Goal: Information Seeking & Learning: Learn about a topic

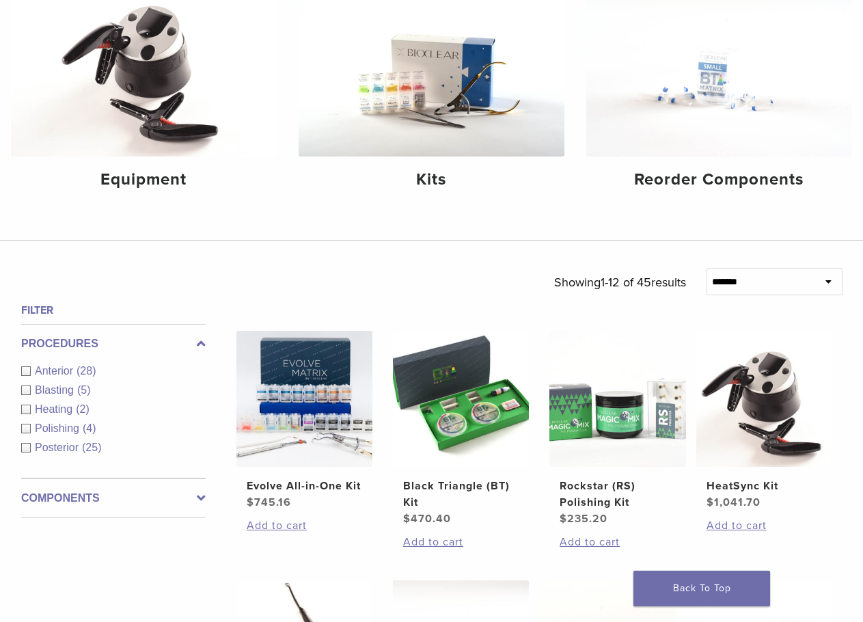
scroll to position [205, 0]
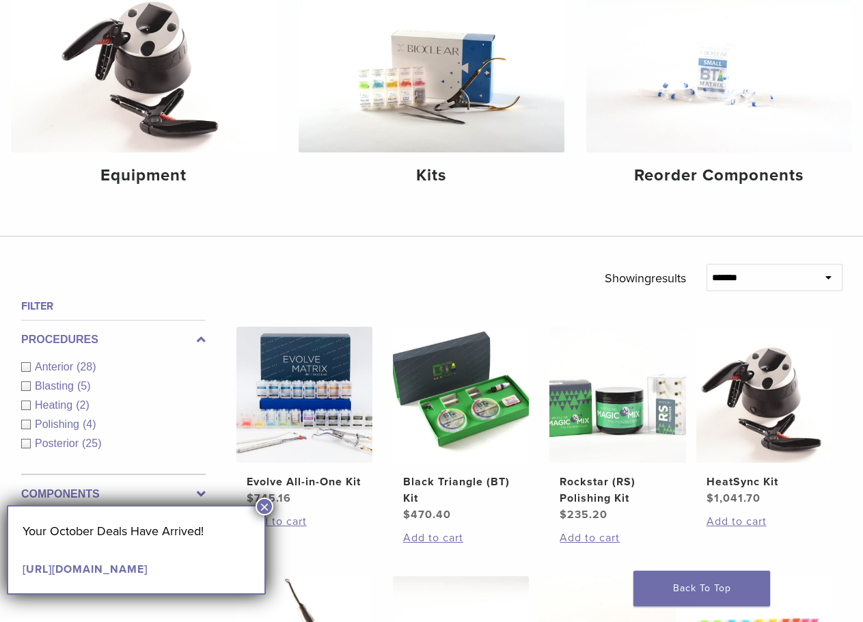
click at [148, 569] on link "[URL][DOMAIN_NAME]" at bounding box center [85, 569] width 125 height 14
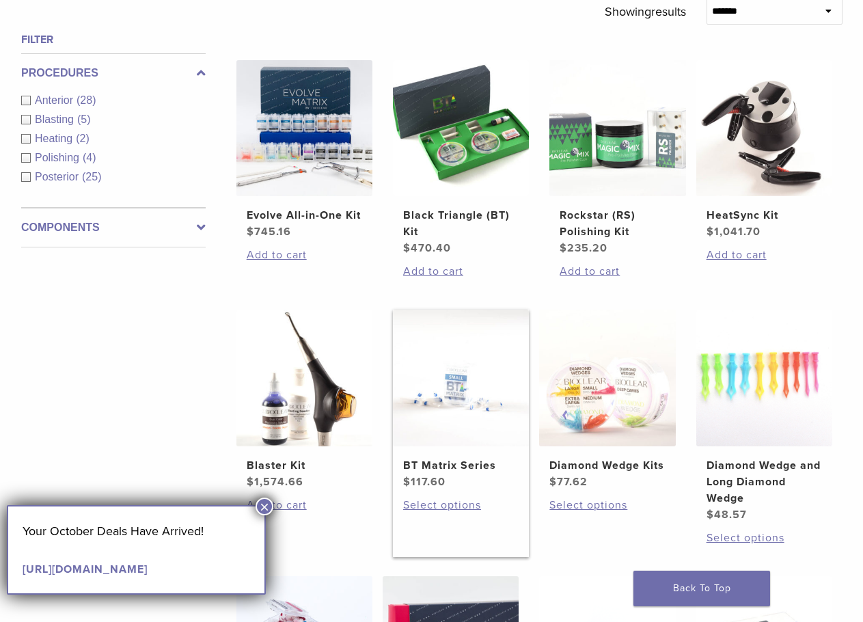
scroll to position [478, 0]
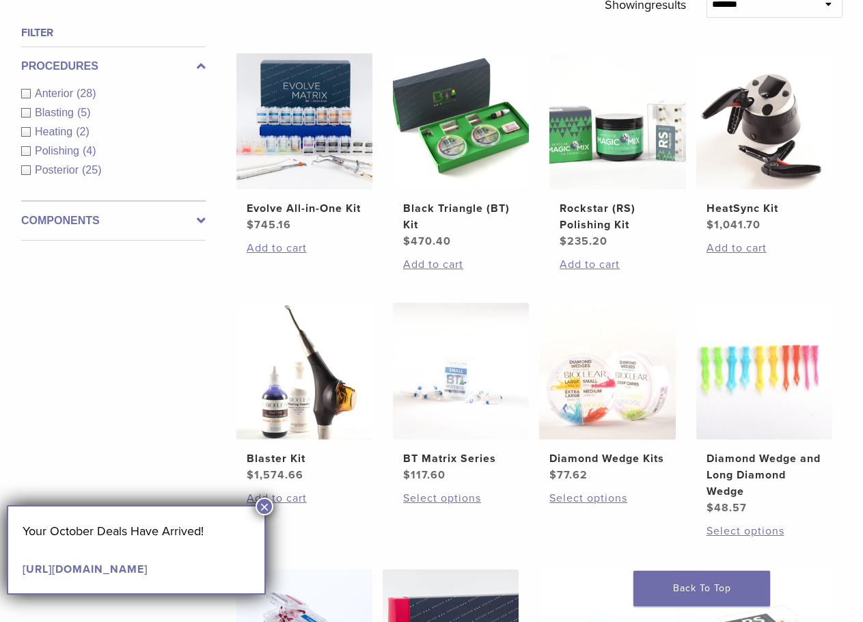
click at [263, 504] on button "×" at bounding box center [265, 506] width 18 height 18
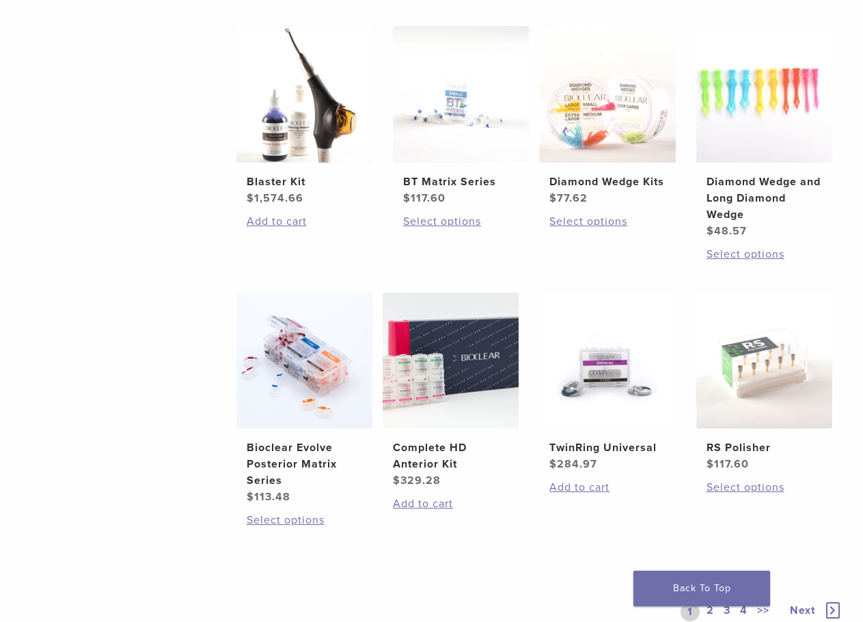
scroll to position [820, 0]
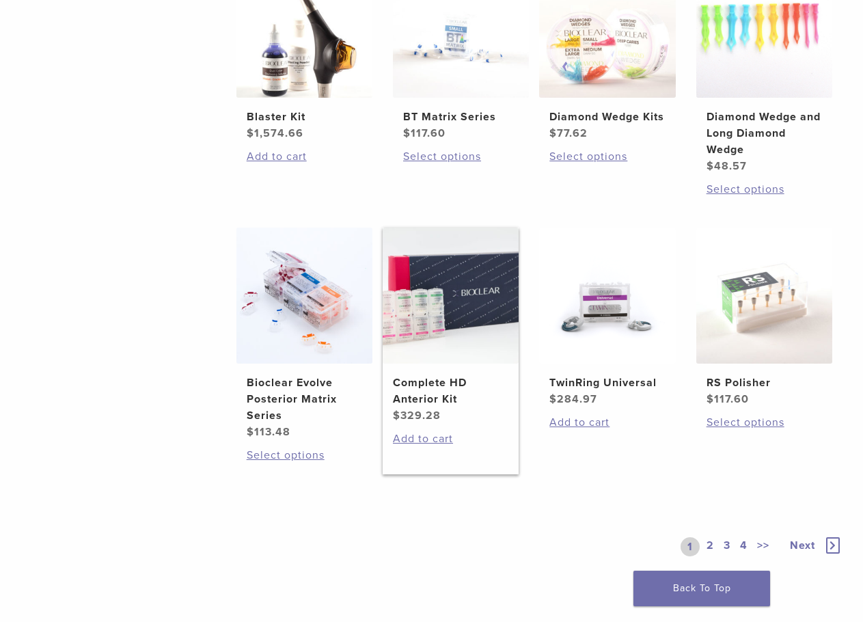
click at [443, 402] on h2 "Complete HD Anterior Kit" at bounding box center [450, 390] width 115 height 33
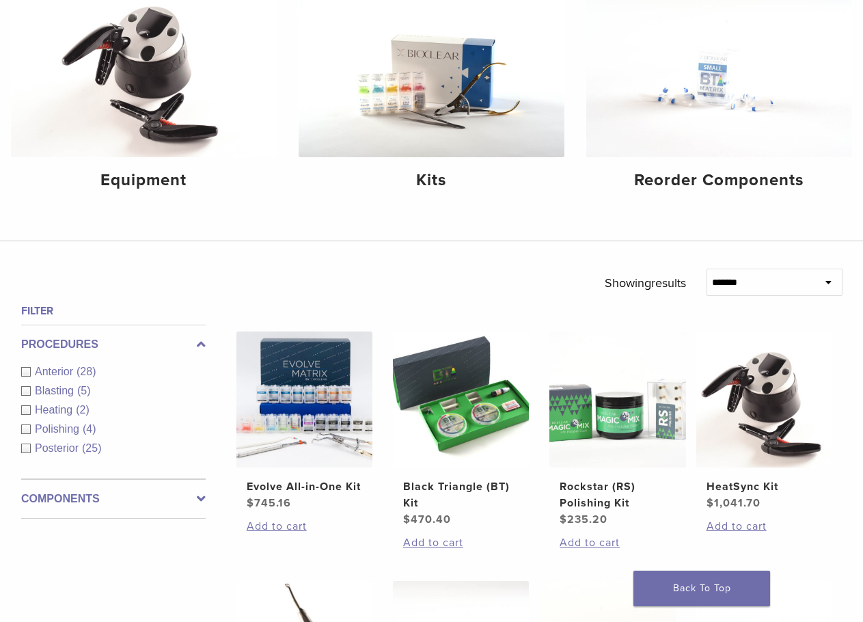
scroll to position [0, 0]
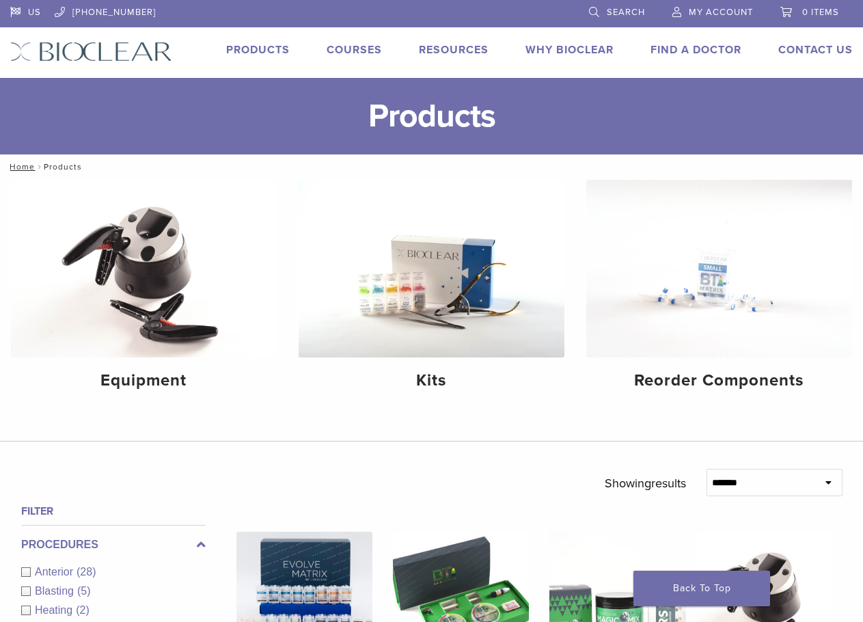
click at [256, 54] on link "Products" at bounding box center [258, 50] width 64 height 14
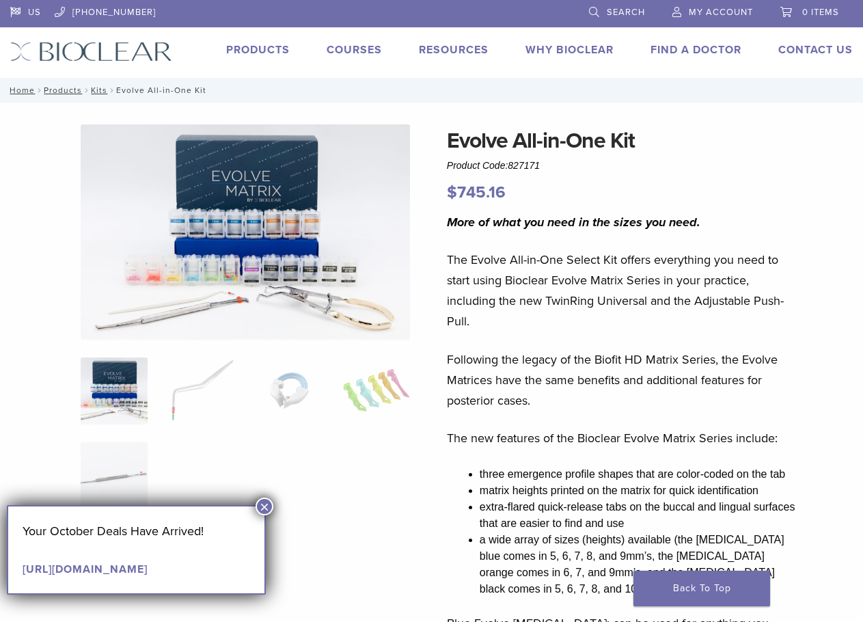
click at [263, 507] on button "×" at bounding box center [265, 506] width 18 height 18
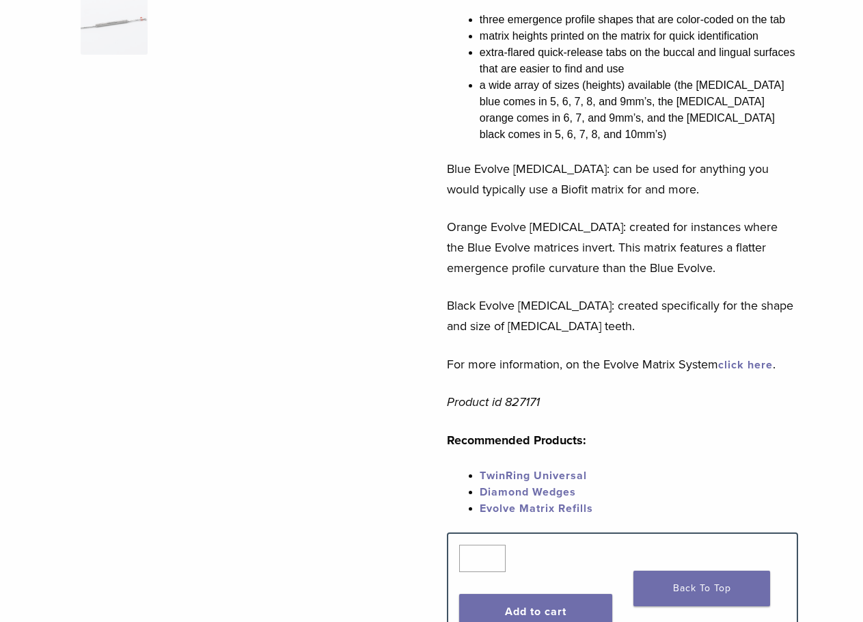
scroll to position [478, 0]
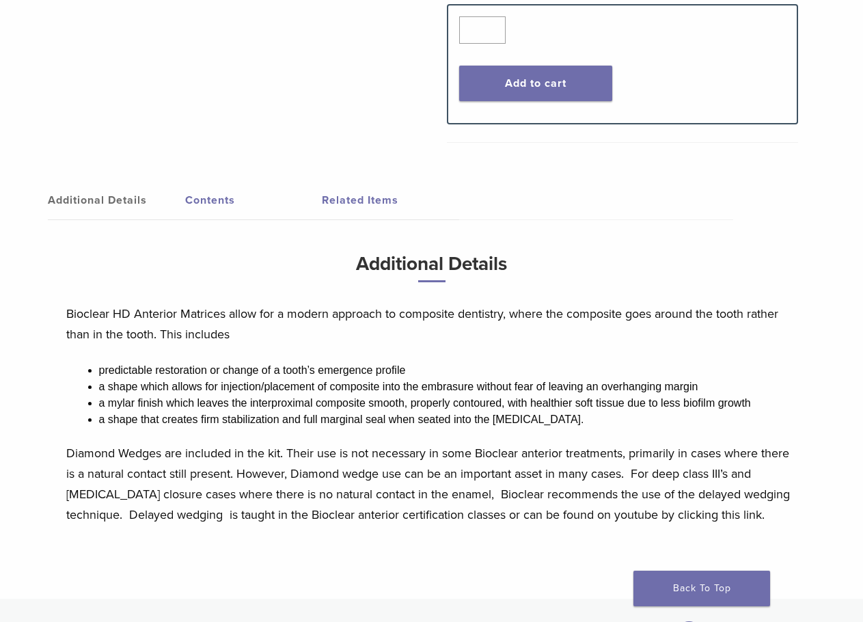
scroll to position [615, 0]
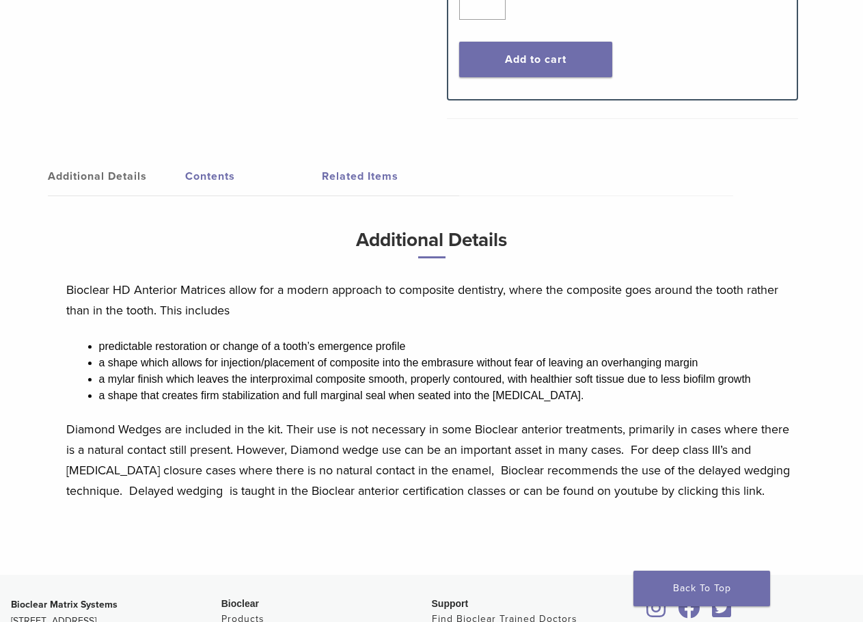
click at [217, 166] on link "Contents" at bounding box center [253, 176] width 137 height 38
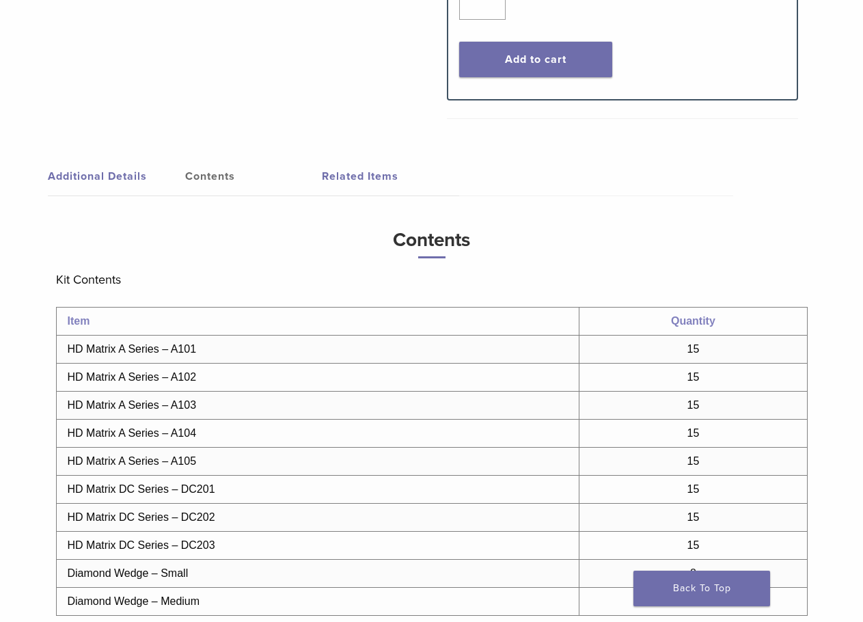
click at [380, 164] on link "Related Items" at bounding box center [390, 176] width 137 height 38
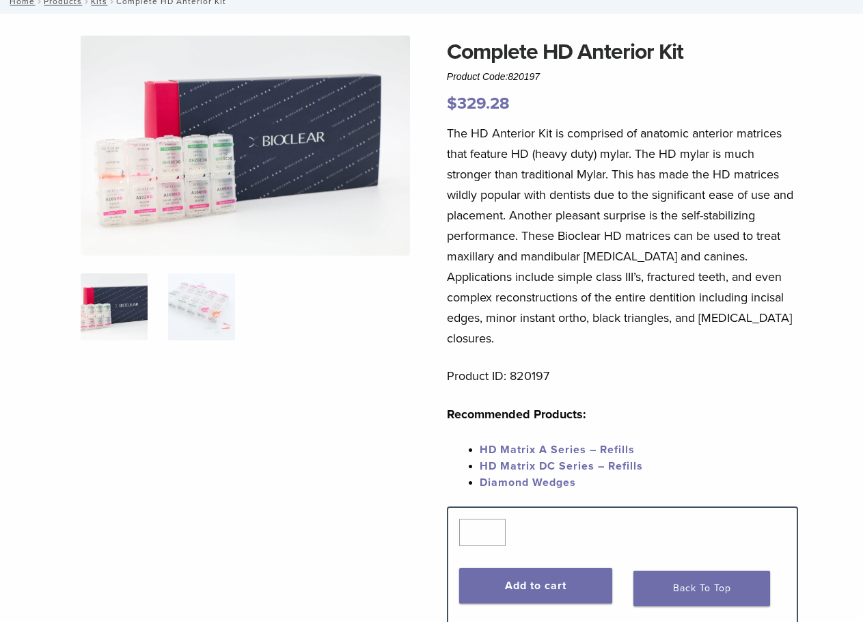
scroll to position [0, 0]
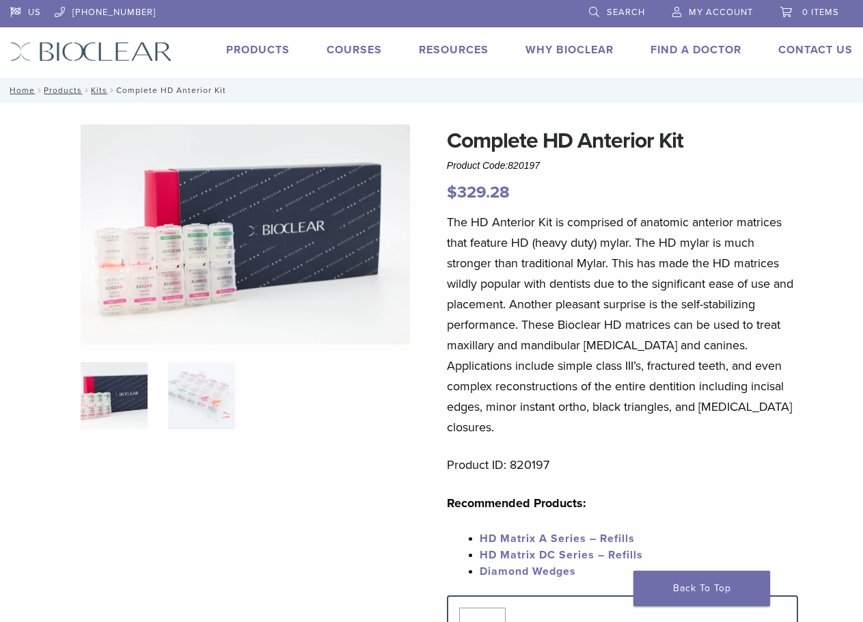
click at [162, 241] on img at bounding box center [245, 234] width 329 height 220
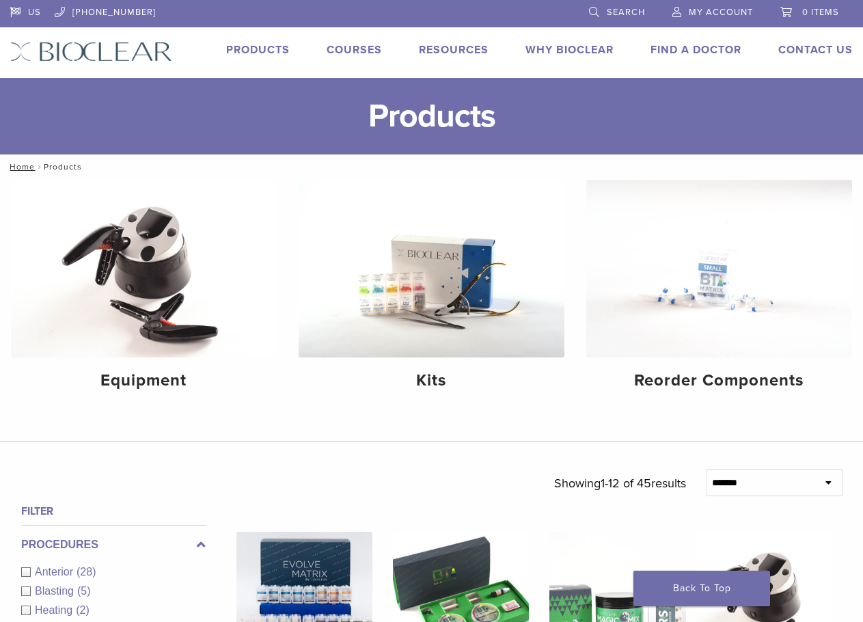
click at [369, 49] on link "Courses" at bounding box center [354, 50] width 55 height 14
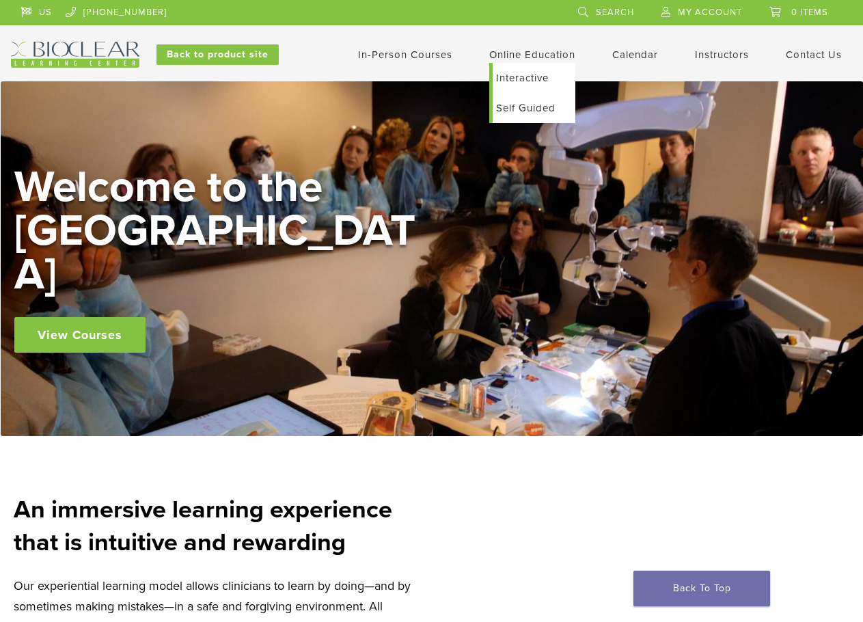
click at [491, 55] on link "Online Education" at bounding box center [532, 55] width 86 height 12
click at [504, 103] on link "Self Guided" at bounding box center [534, 108] width 83 height 30
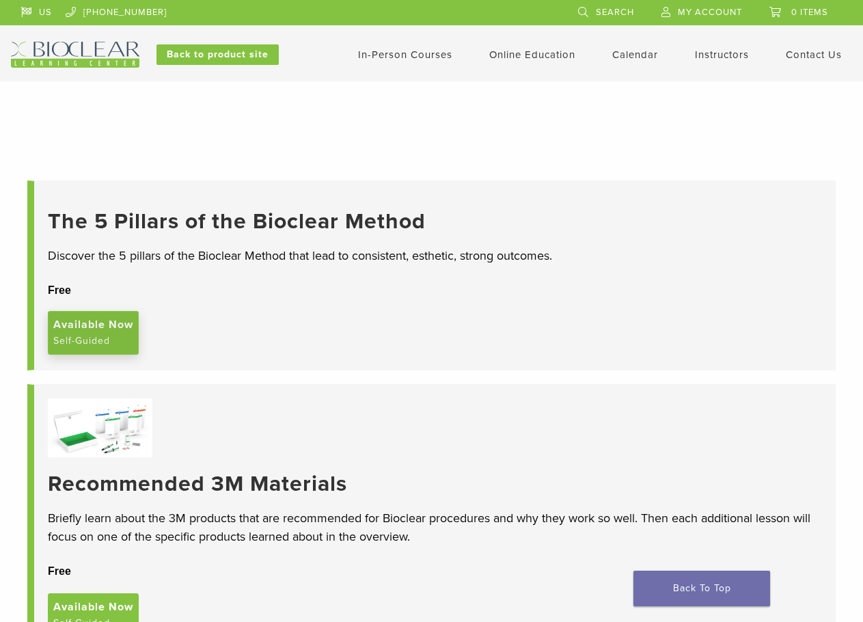
click at [77, 333] on span "Available Now" at bounding box center [93, 324] width 80 height 16
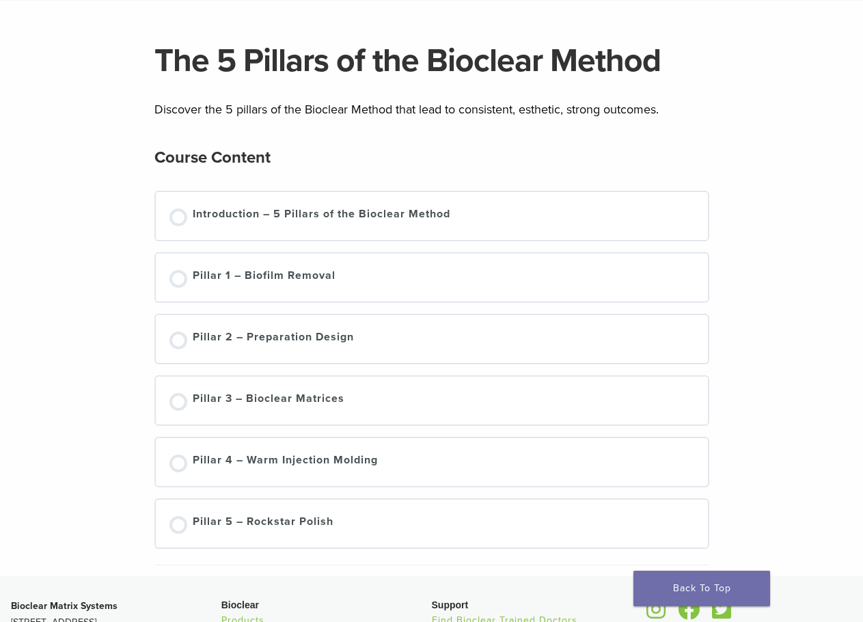
scroll to position [68, 0]
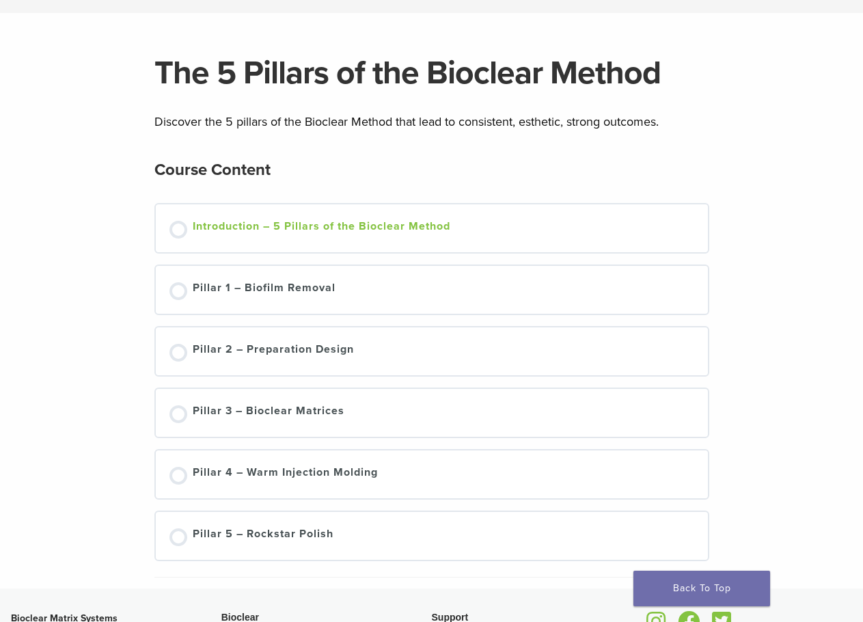
click at [307, 234] on div "Introduction – 5 Pillars of the Bioclear Method" at bounding box center [322, 228] width 258 height 20
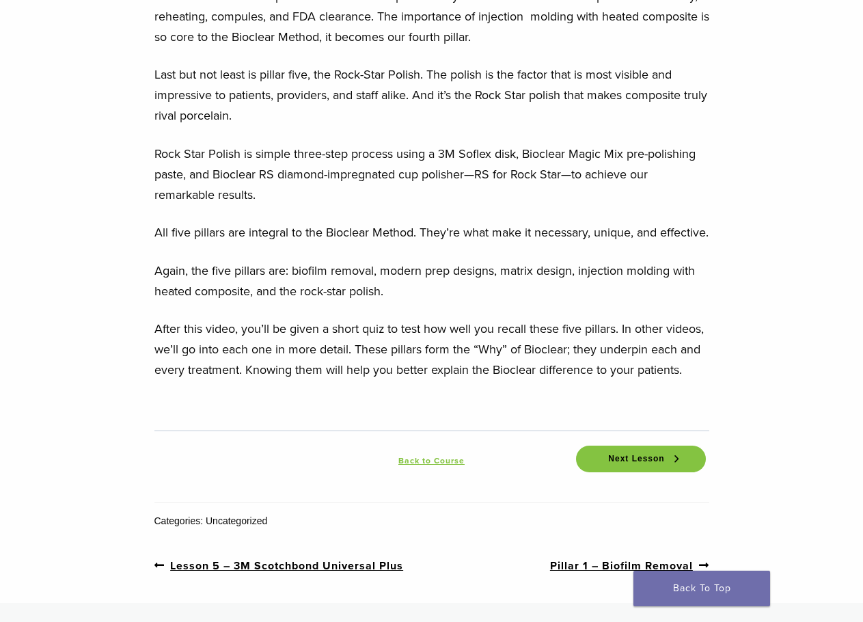
scroll to position [2050, 0]
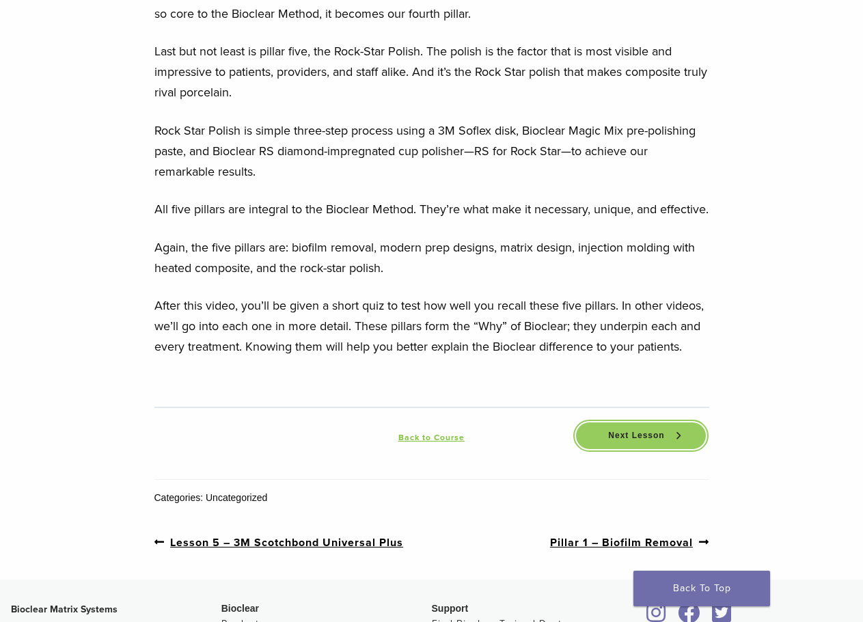
click at [612, 441] on span "Next Lesson" at bounding box center [636, 435] width 72 height 10
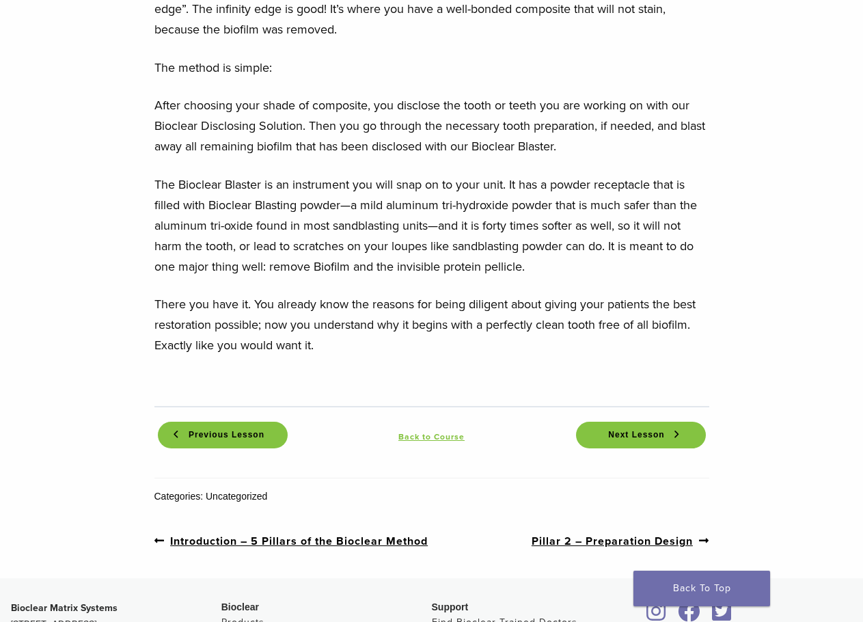
scroll to position [1640, 0]
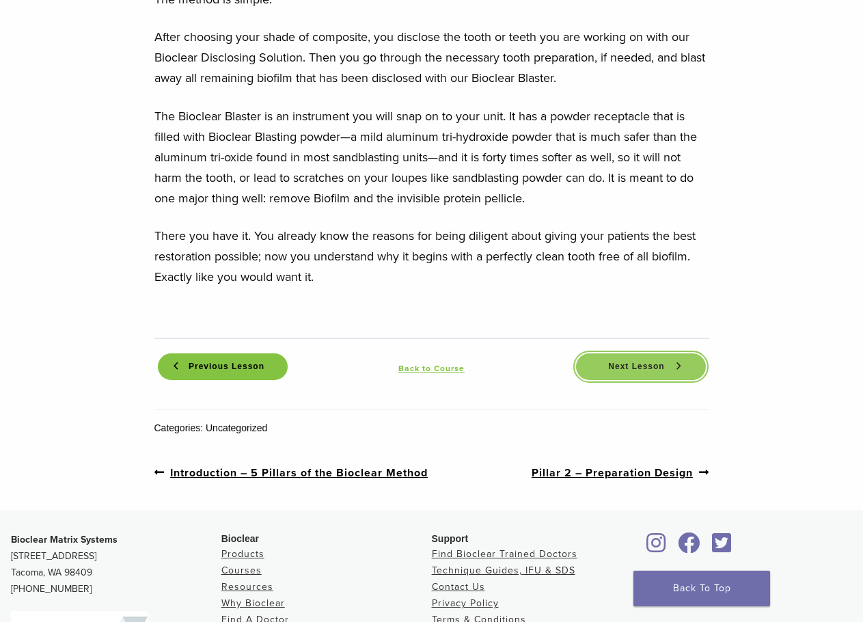
click at [603, 364] on span "Next Lesson" at bounding box center [636, 366] width 72 height 10
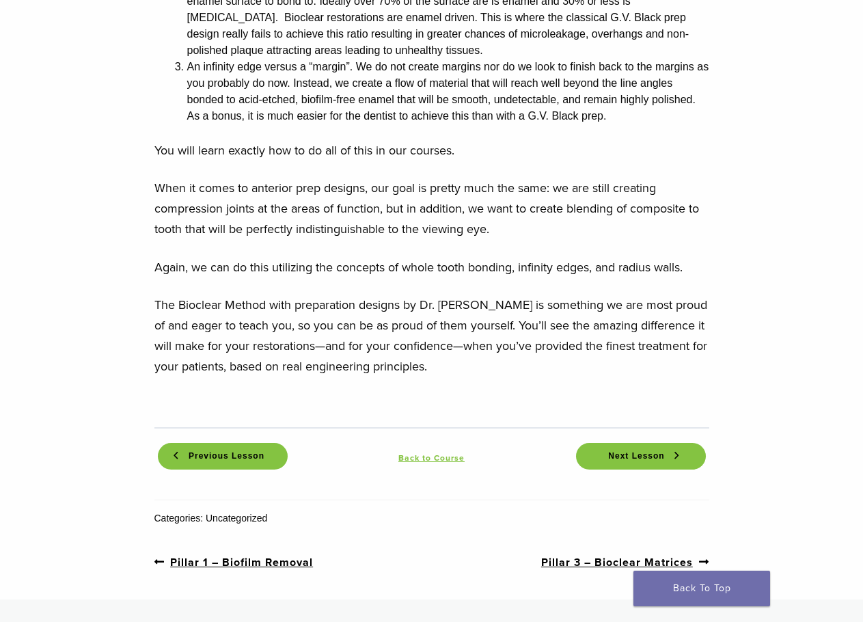
scroll to position [1503, 0]
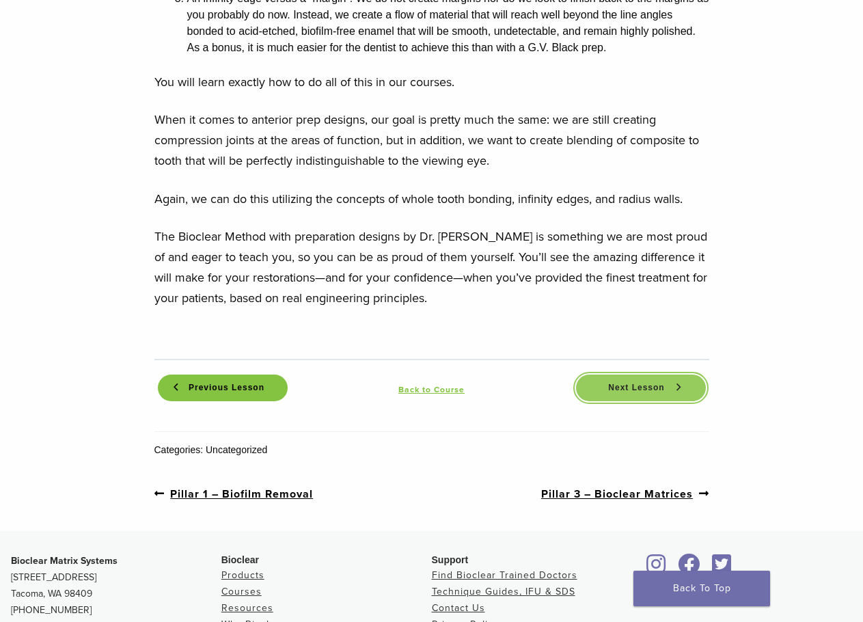
click at [633, 374] on link "Next Lesson" at bounding box center [641, 387] width 130 height 27
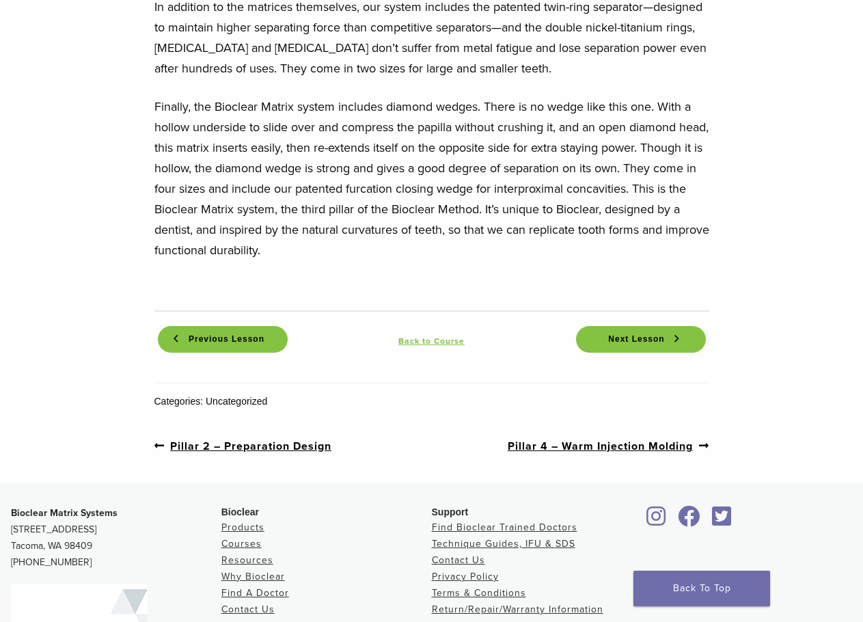
scroll to position [1982, 0]
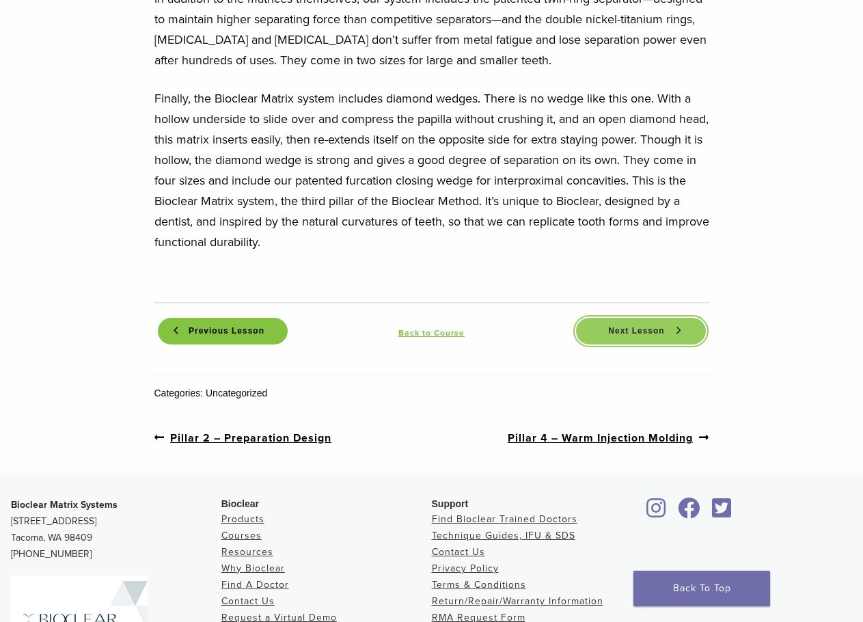
click at [617, 318] on link "Next Lesson" at bounding box center [641, 331] width 130 height 27
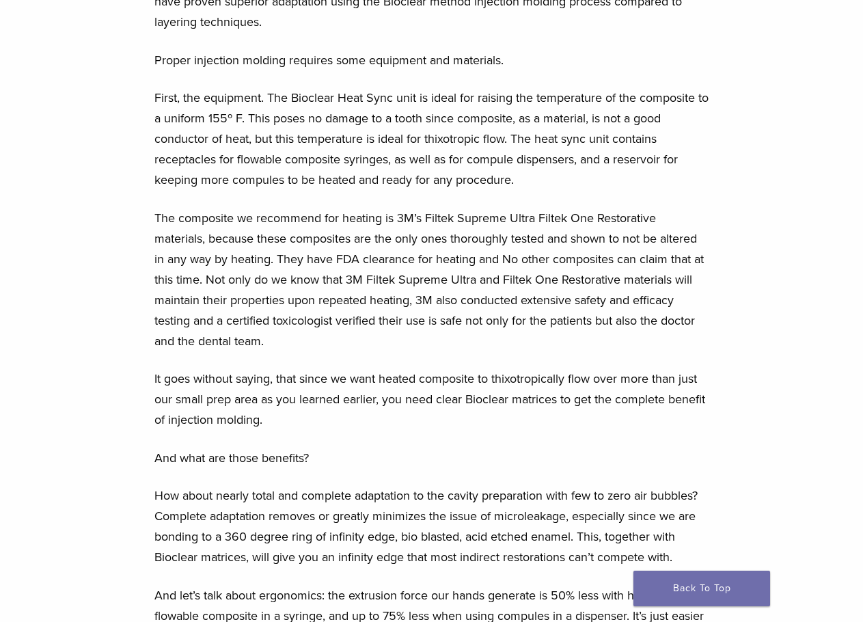
scroll to position [1025, 0]
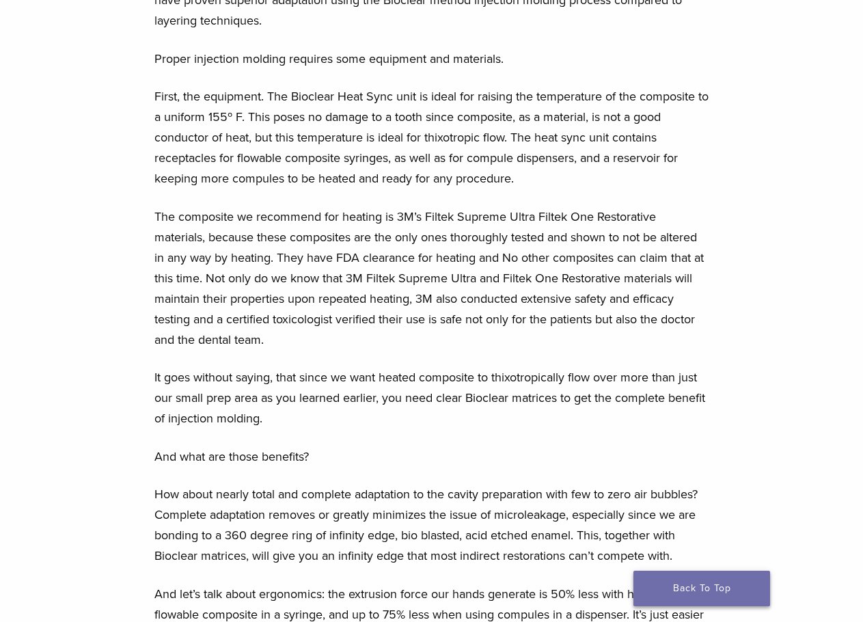
click at [691, 585] on link "Back To Top" at bounding box center [701, 589] width 137 height 36
